Goal: Register for event/course

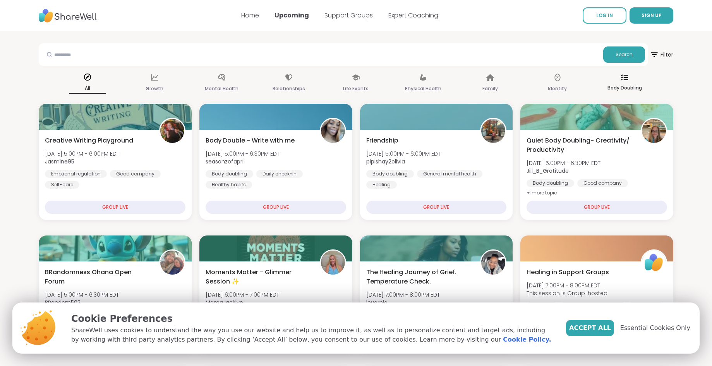
click at [623, 78] on icon at bounding box center [624, 77] width 7 height 7
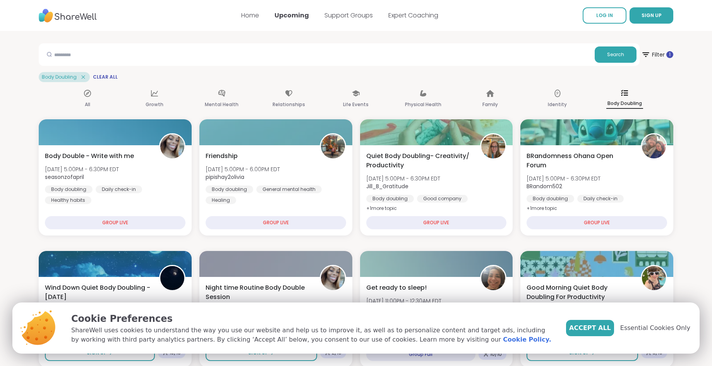
click at [623, 93] on icon at bounding box center [624, 92] width 7 height 7
click at [623, 92] on icon at bounding box center [624, 92] width 7 height 7
click at [644, 54] on icon at bounding box center [644, 54] width 7 height 5
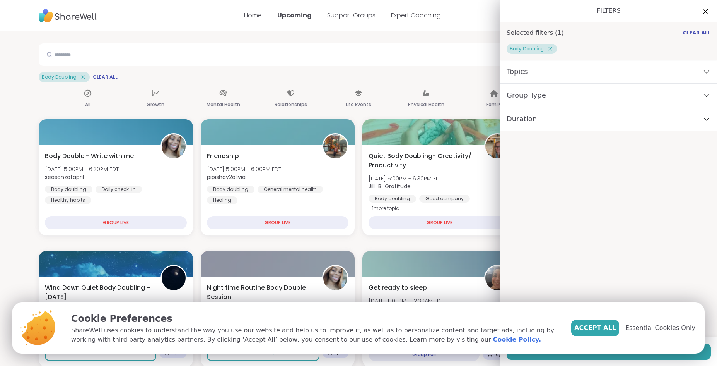
click at [701, 13] on icon at bounding box center [706, 12] width 10 height 10
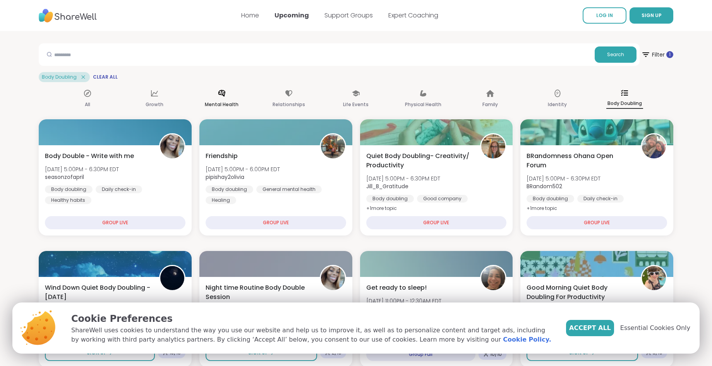
click at [220, 98] on div "Mental Health" at bounding box center [221, 99] width 37 height 28
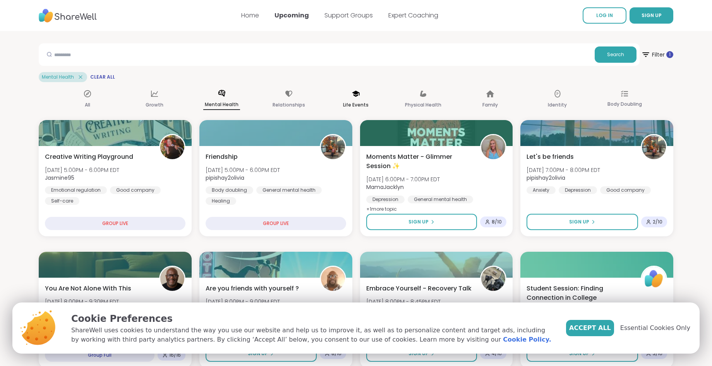
click at [358, 104] on p "Life Events" at bounding box center [356, 104] width 26 height 9
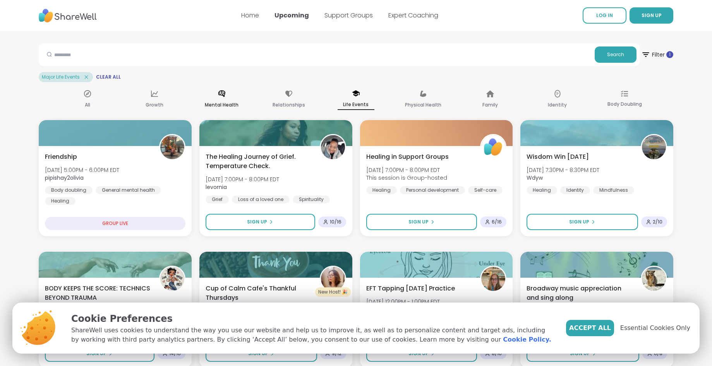
click at [220, 100] on div "Mental Health" at bounding box center [221, 99] width 37 height 29
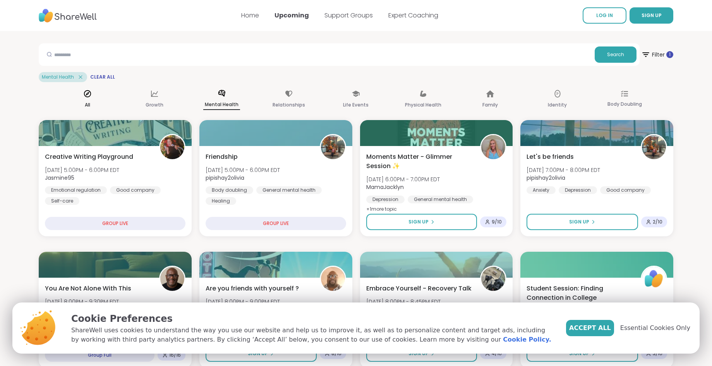
click at [87, 95] on icon at bounding box center [87, 93] width 9 height 9
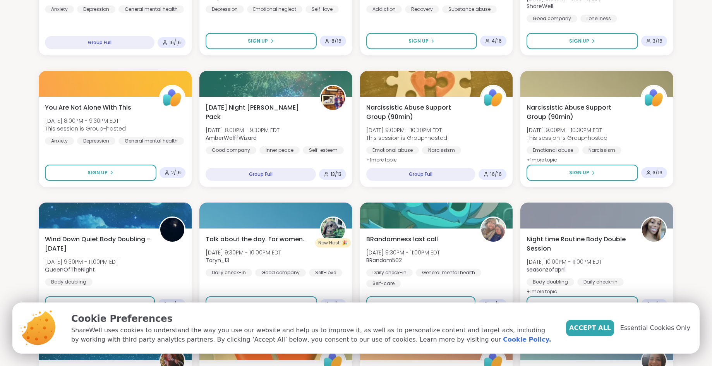
scroll to position [566, 0]
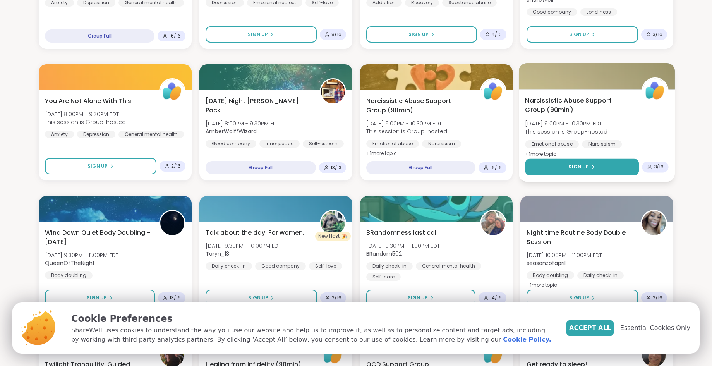
click at [588, 166] on div "Sign Up" at bounding box center [581, 166] width 27 height 7
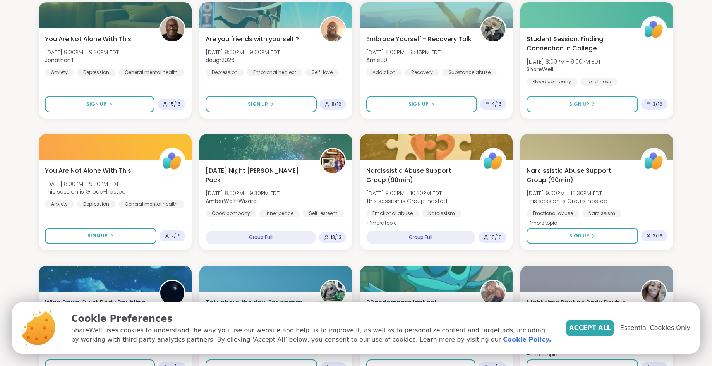
scroll to position [498, 0]
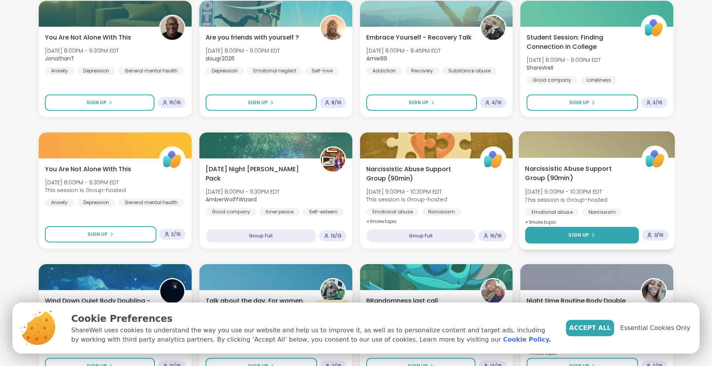
click at [580, 233] on span "Sign Up" at bounding box center [578, 234] width 21 height 7
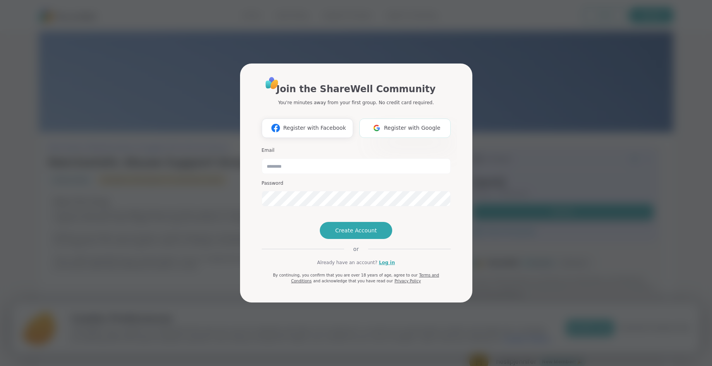
click at [411, 124] on span "Register with Google" at bounding box center [412, 128] width 56 height 8
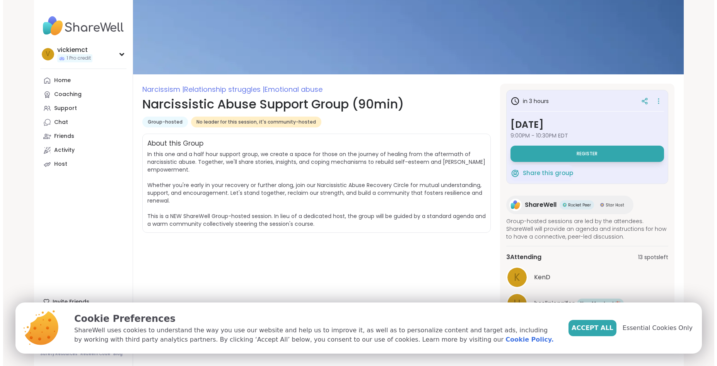
scroll to position [36, 0]
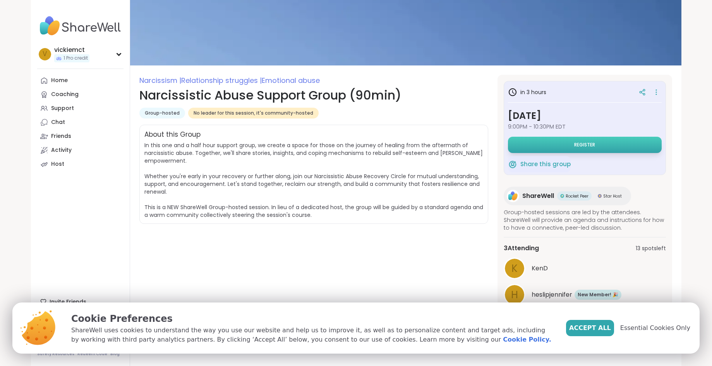
click at [588, 143] on span "Register" at bounding box center [584, 145] width 21 height 6
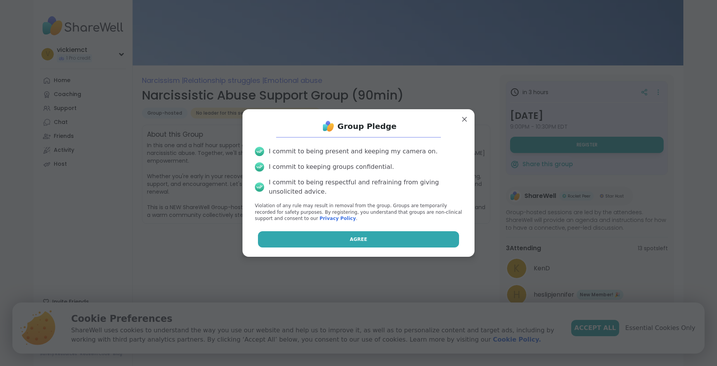
click at [350, 241] on span "Agree" at bounding box center [358, 239] width 17 height 7
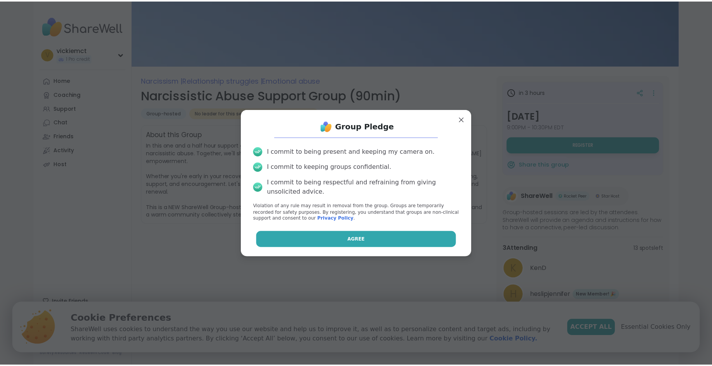
scroll to position [0, 0]
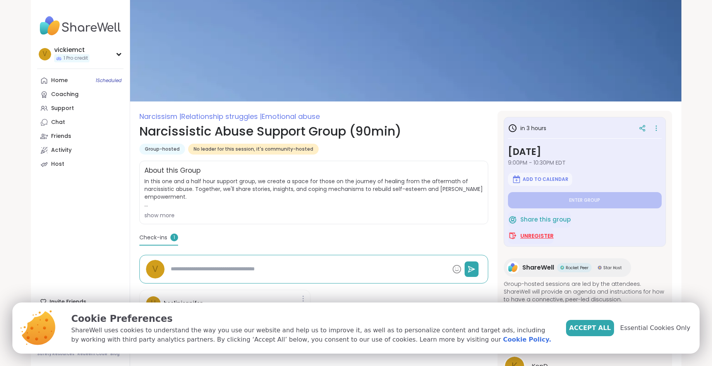
click at [538, 236] on span "Unregister" at bounding box center [536, 236] width 33 height 8
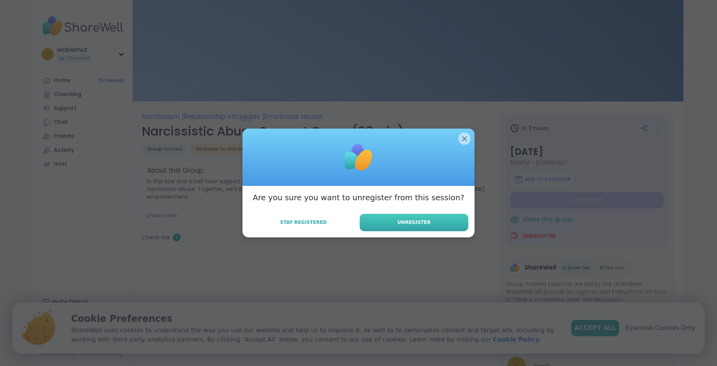
click at [418, 219] on span "Unregister" at bounding box center [414, 222] width 33 height 7
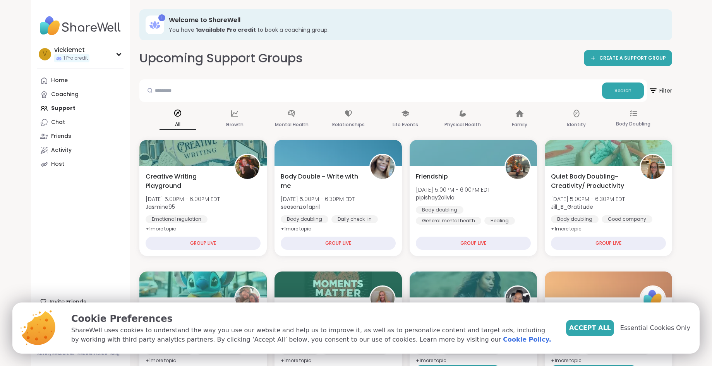
click at [470, 53] on div "Upcoming Support Groups CREATE A SUPPORT GROUP" at bounding box center [405, 58] width 532 height 17
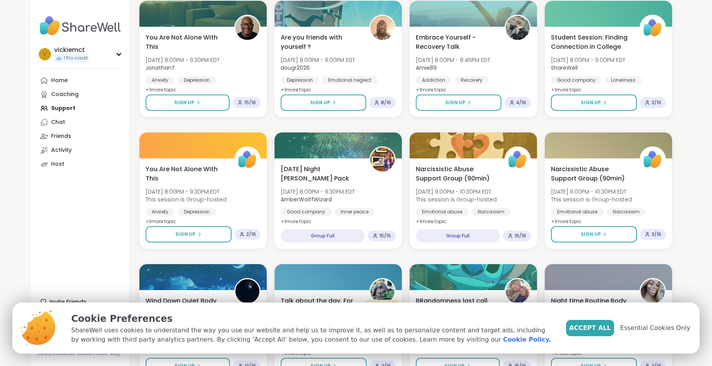
scroll to position [535, 0]
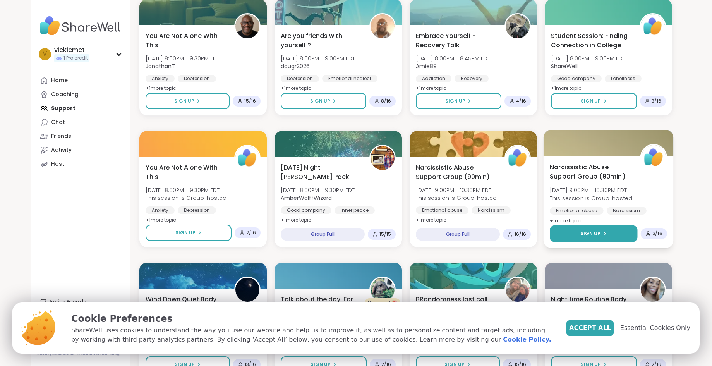
click at [592, 235] on span "Sign Up" at bounding box center [590, 233] width 21 height 7
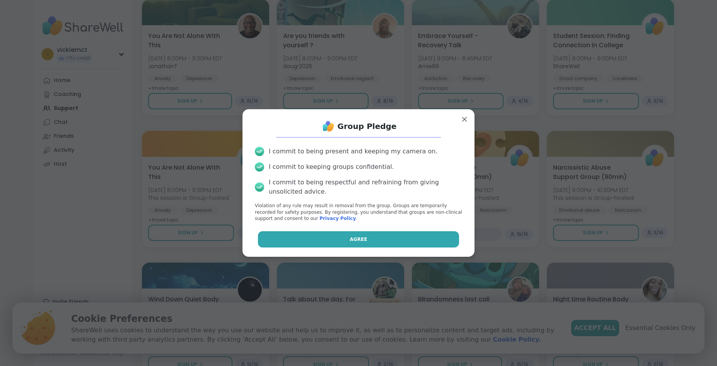
click at [357, 239] on span "Agree" at bounding box center [358, 239] width 17 height 7
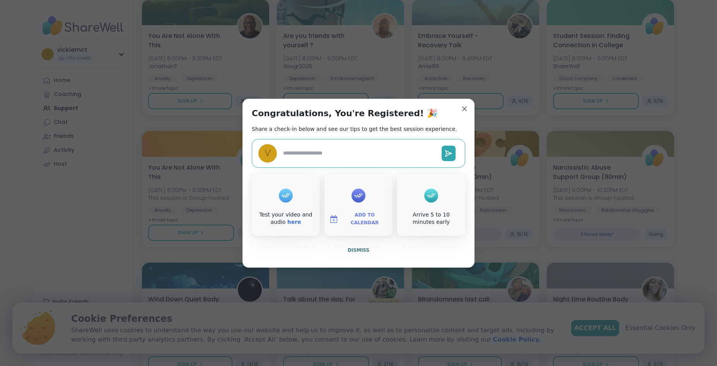
type textarea "*"
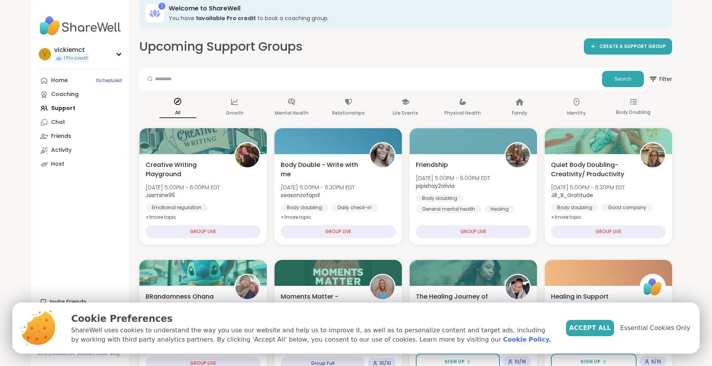
scroll to position [0, 0]
